Goal: Task Accomplishment & Management: Complete application form

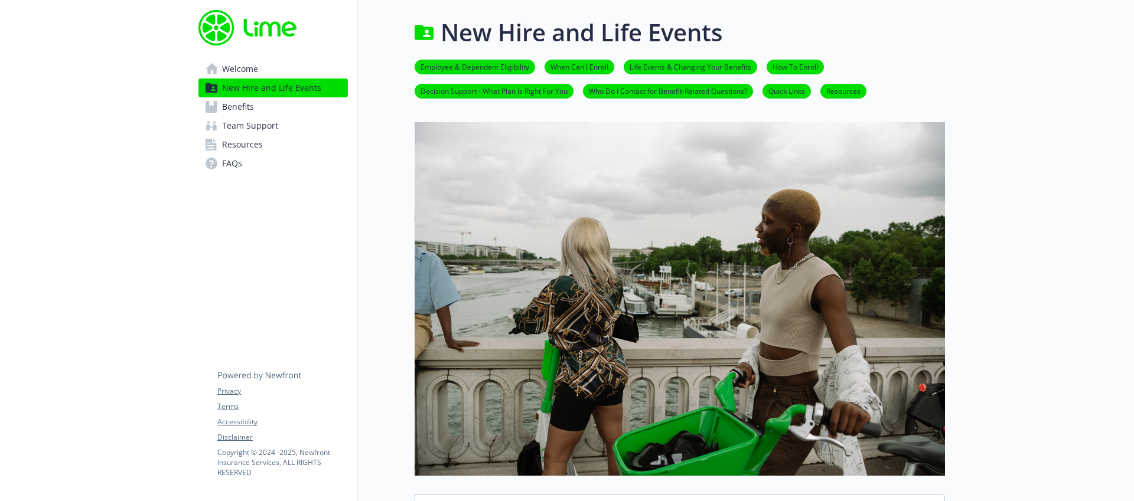
scroll to position [1298, 0]
